Goal: Transaction & Acquisition: Purchase product/service

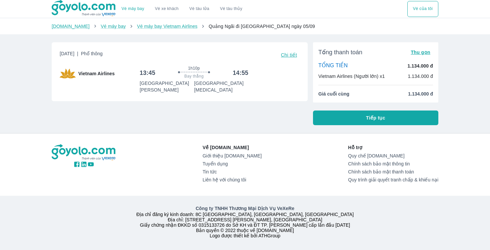
click at [378, 75] on p "Vietnam Airlines (Người lớn) x1" at bounding box center [351, 76] width 66 height 7
click at [402, 73] on div "TỔNG TIỀN 1.134.000 đ Vietnam Airlines (Người lớn) x1 1.134.000 đ" at bounding box center [375, 70] width 115 height 17
click at [402, 112] on button "Tiếp tục" at bounding box center [375, 118] width 125 height 15
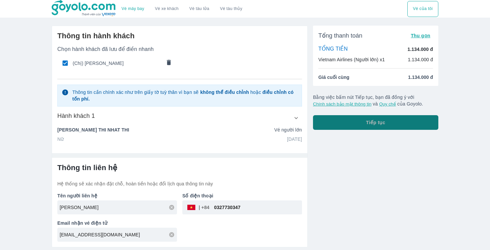
click at [364, 125] on button "Tiếp tục" at bounding box center [375, 122] width 125 height 15
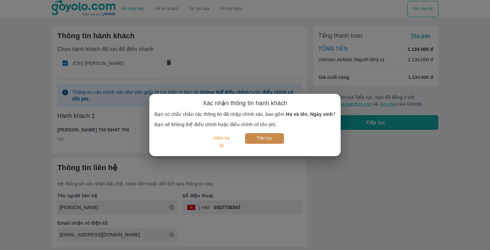
click at [261, 142] on button "Tiếp tục" at bounding box center [264, 138] width 39 height 10
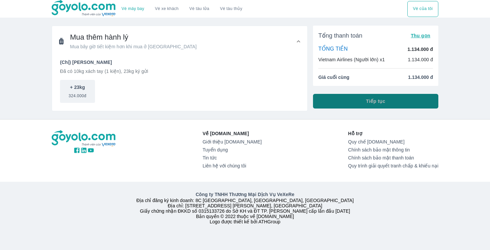
click at [356, 97] on button "Tiếp tục" at bounding box center [375, 101] width 125 height 15
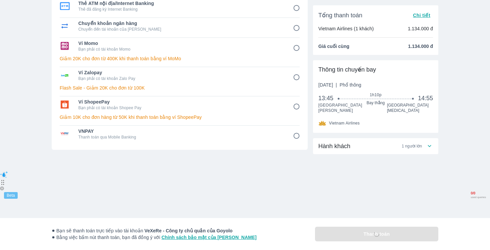
scroll to position [82, 0]
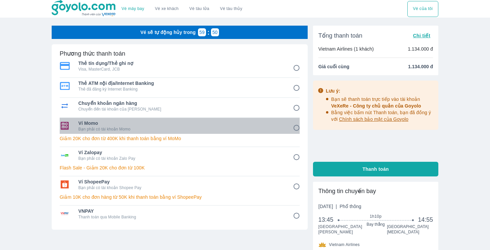
click at [196, 124] on span "Ví Momo" at bounding box center [180, 123] width 205 height 7
radio input "true"
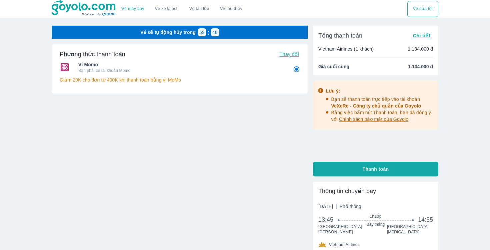
click at [196, 124] on div "Phương thức thanh toán Thay đổi Ví Momo Bạn phải có tài khoản Momo Giảm 20K cho…" at bounding box center [180, 89] width 256 height 91
